Goal: Task Accomplishment & Management: Complete application form

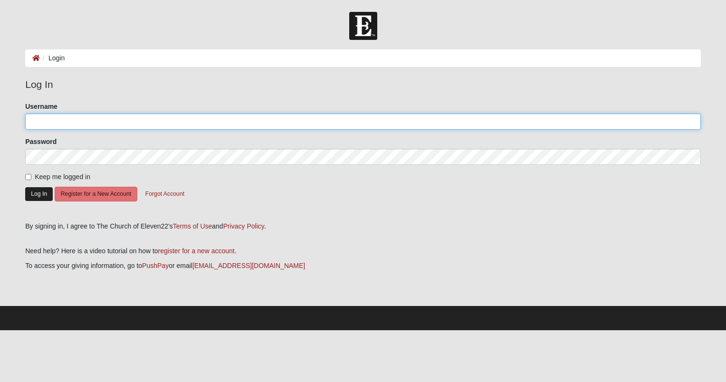
type input "LindaLindenmoyer"
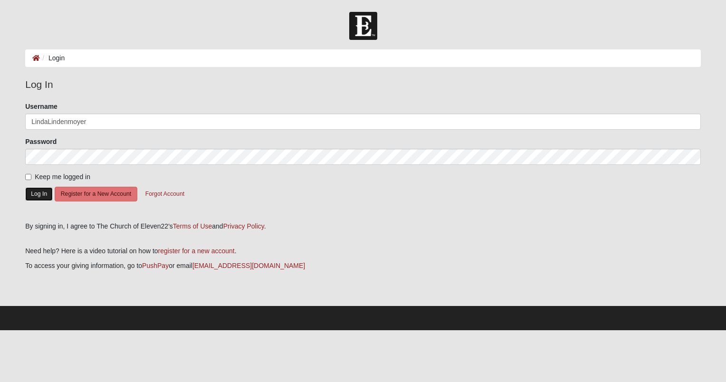
click at [42, 193] on button "Log In" at bounding box center [39, 194] width 28 height 14
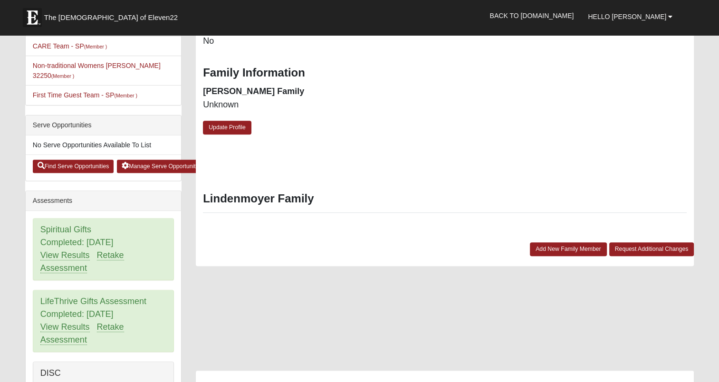
scroll to position [190, 0]
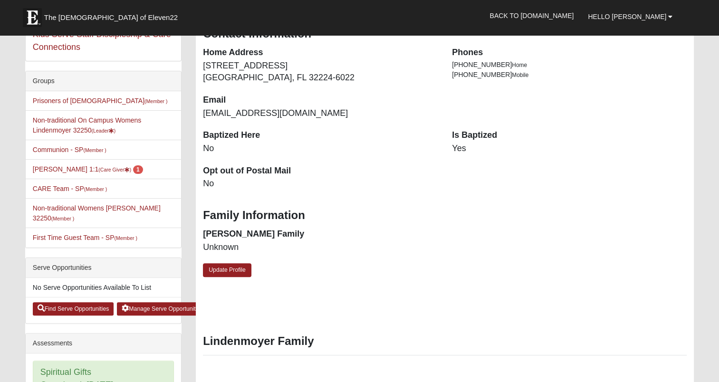
click at [100, 124] on li "Non-traditional On Campus Womens Lindenmoyer 32250 (Leader )" at bounding box center [103, 125] width 155 height 30
click at [102, 123] on link "Non-traditional On Campus Womens Lindenmoyer 32250 (Leader )" at bounding box center [87, 125] width 109 height 18
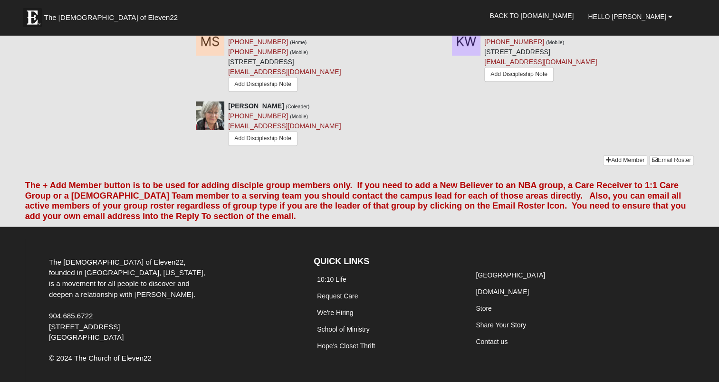
scroll to position [1180, 0]
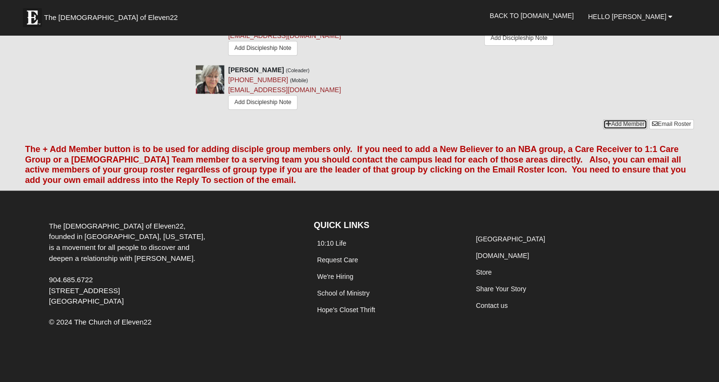
click at [633, 122] on link "Add Member" at bounding box center [625, 124] width 44 height 10
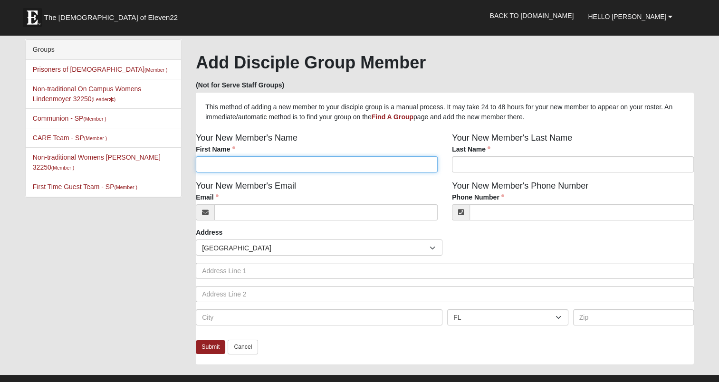
click at [267, 168] on input "First Name" at bounding box center [317, 164] width 242 height 16
type input "Debi"
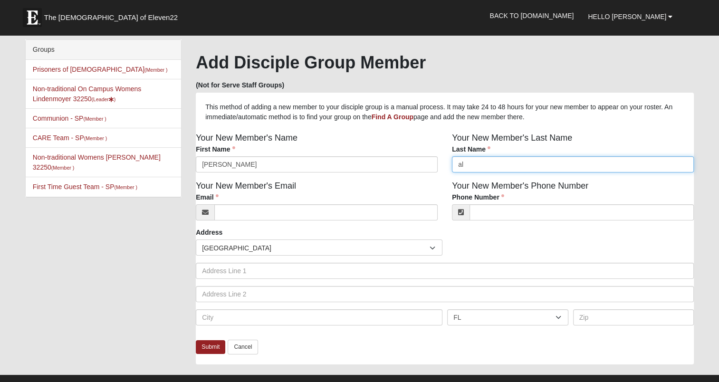
type input "a"
type input "Alford"
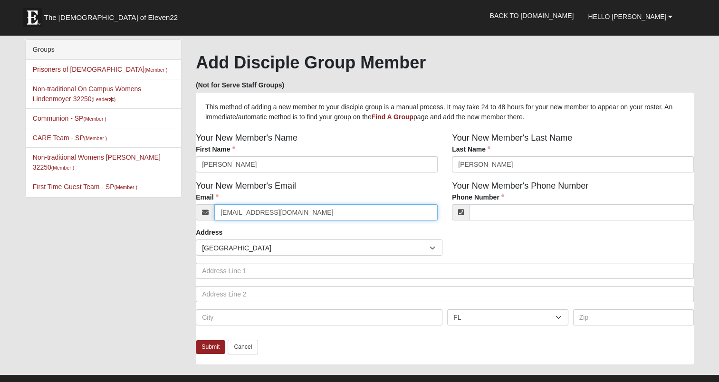
type input "pvbch2002@yahoo.com"
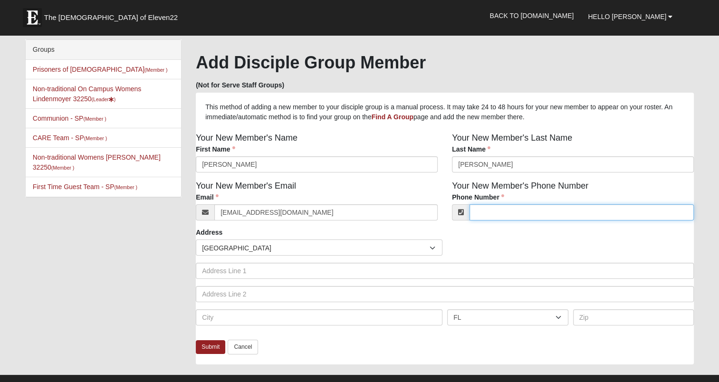
click at [504, 215] on input "Phone Number" at bounding box center [581, 212] width 224 height 16
click at [500, 213] on input "--" at bounding box center [581, 212] width 224 height 16
type input "-"
type input "(904) 463-2340"
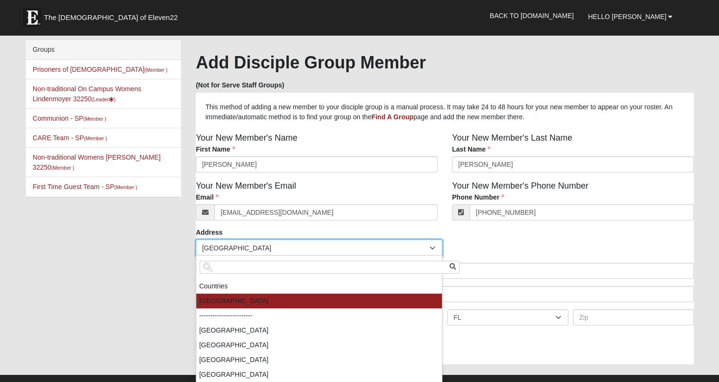
click at [368, 248] on span "United States" at bounding box center [316, 248] width 228 height 16
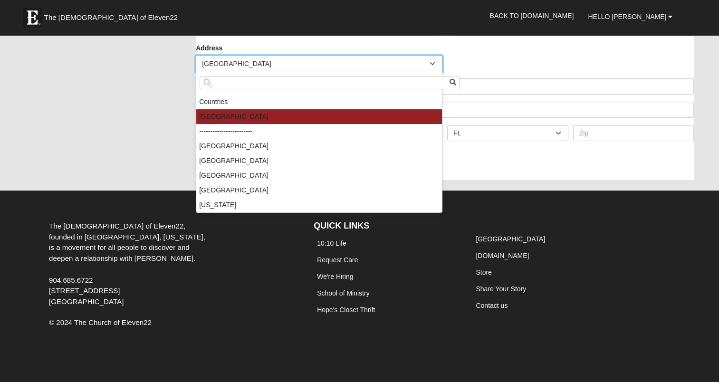
scroll to position [185, 0]
click at [114, 156] on div "Groups Prisoners of Christ (Member ) Non-traditional On Campus Womens Lindenmoy…" at bounding box center [359, 22] width 683 height 334
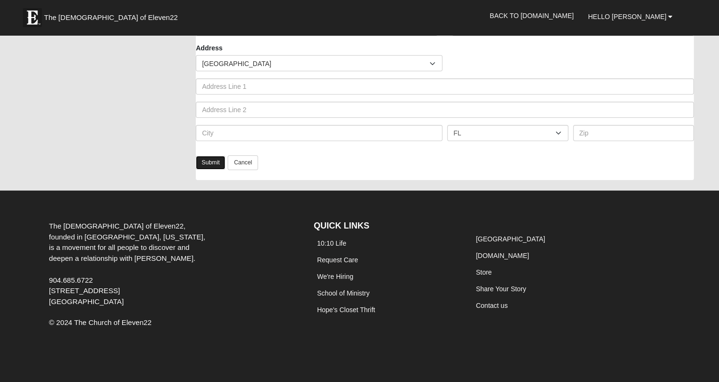
click at [208, 162] on link "Submit" at bounding box center [210, 163] width 29 height 14
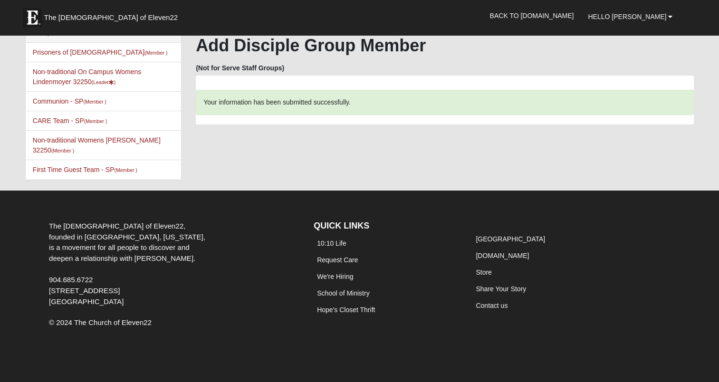
scroll to position [6, 0]
